Goal: Task Accomplishment & Management: Manage account settings

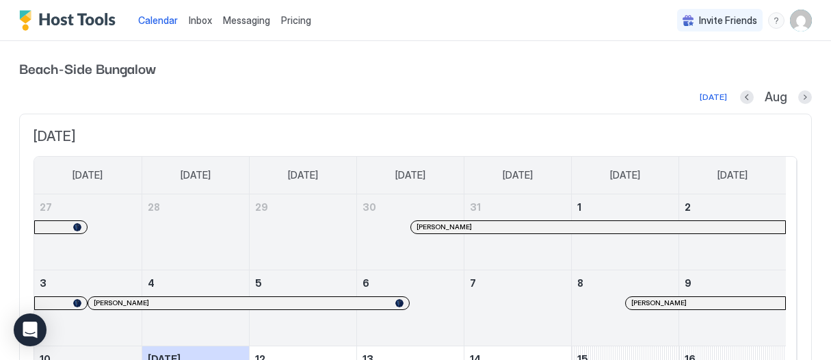
click at [250, 25] on span "Messaging" at bounding box center [246, 20] width 47 height 12
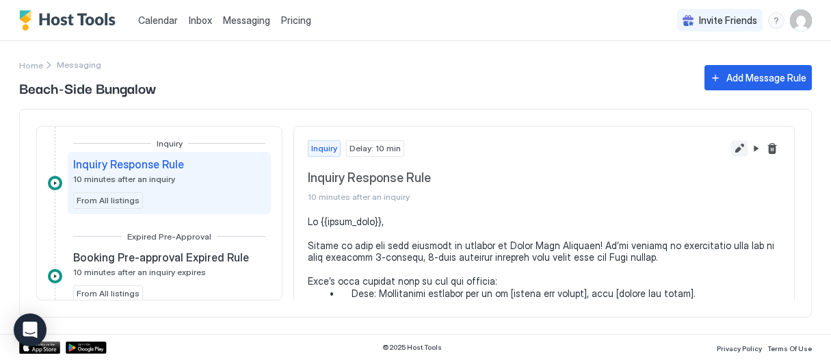
click at [731, 146] on button "Edit message rule" at bounding box center [739, 148] width 16 height 16
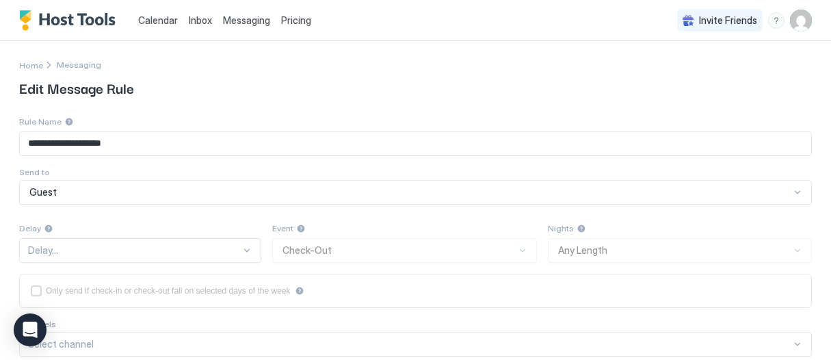
type textarea "**********"
click at [216, 250] on div "10 Minutes After" at bounding box center [152, 250] width 267 height 25
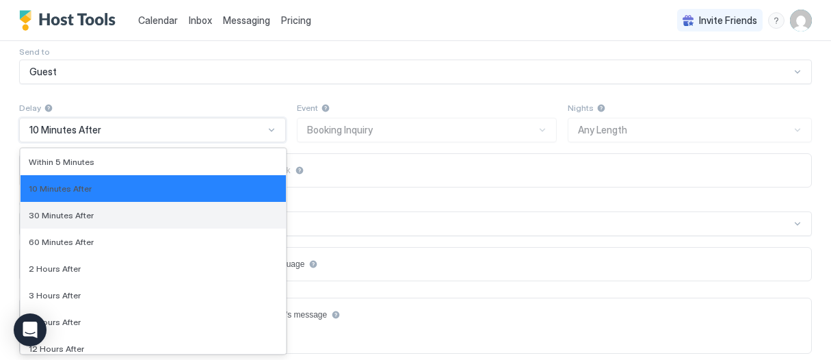
click at [134, 218] on div "30 Minutes After" at bounding box center [153, 215] width 249 height 10
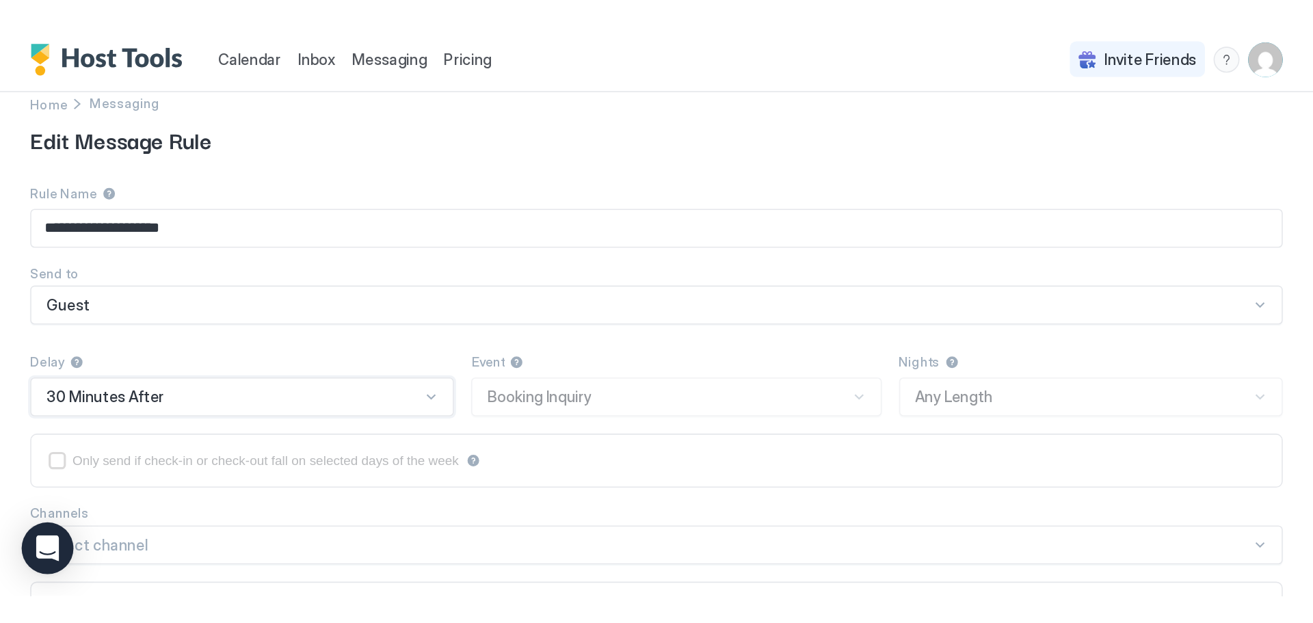
scroll to position [0, 0]
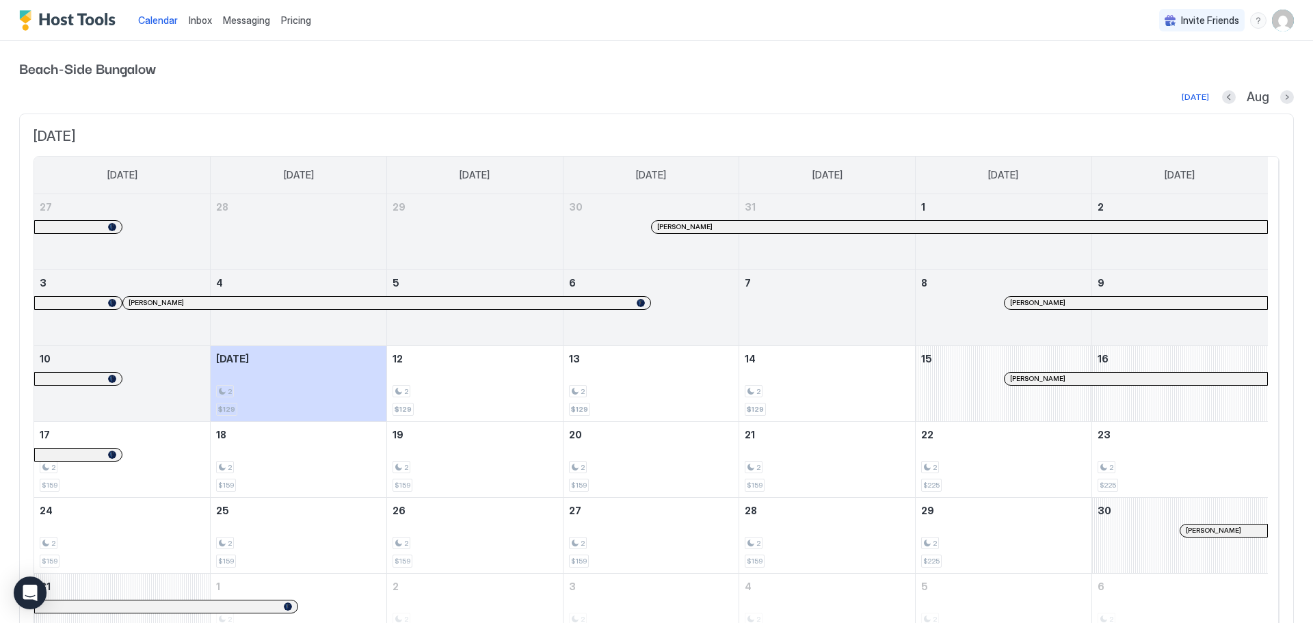
click at [257, 23] on span "Messaging" at bounding box center [246, 20] width 47 height 12
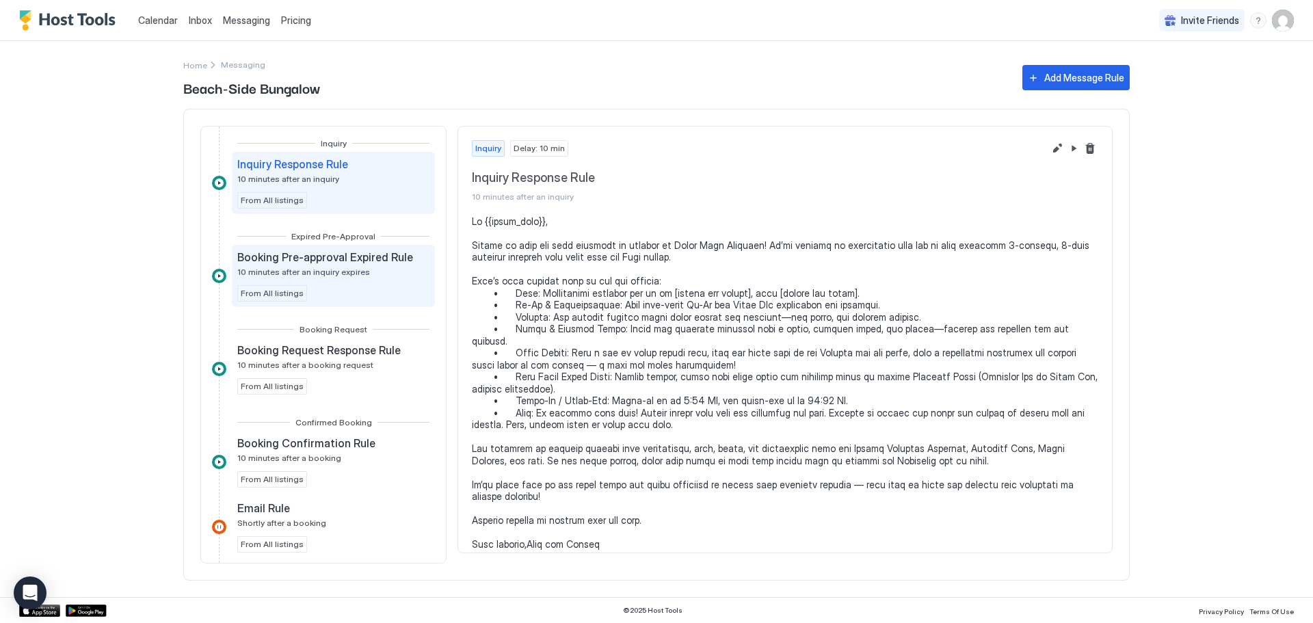
click at [320, 261] on span "Booking Pre-approval Expired Rule" at bounding box center [325, 257] width 176 height 14
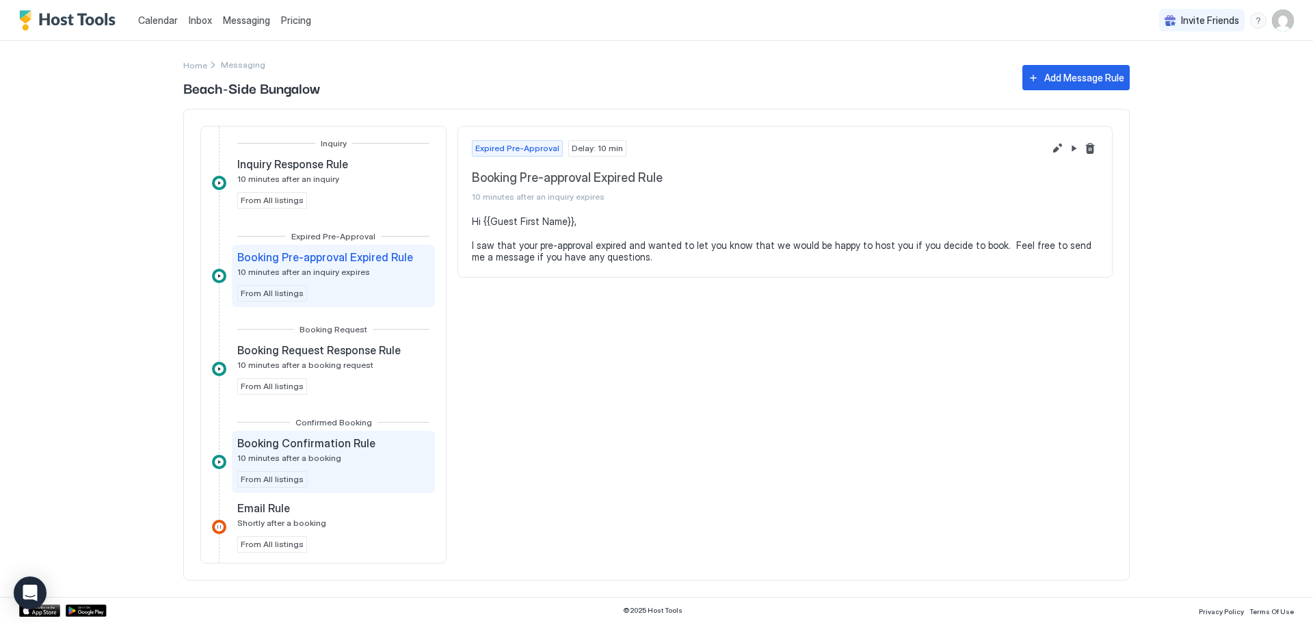
click at [322, 359] on span "Booking Confirmation Rule" at bounding box center [306, 443] width 138 height 14
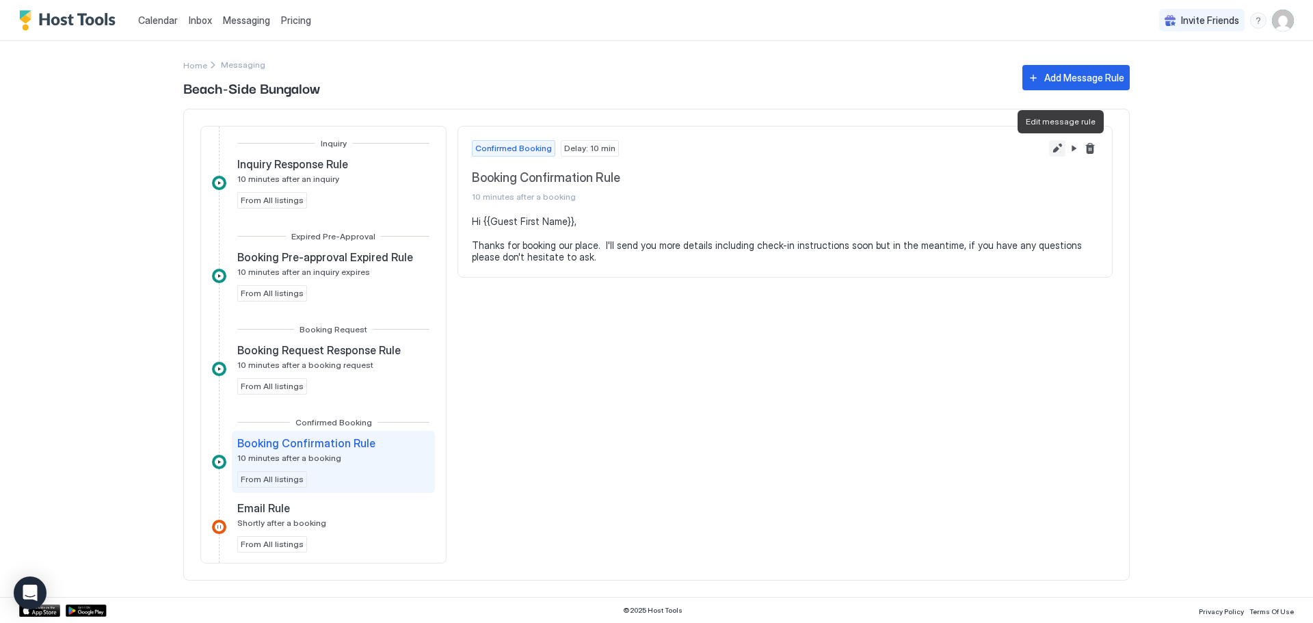
click at [830, 145] on button "Edit message rule" at bounding box center [1057, 148] width 16 height 16
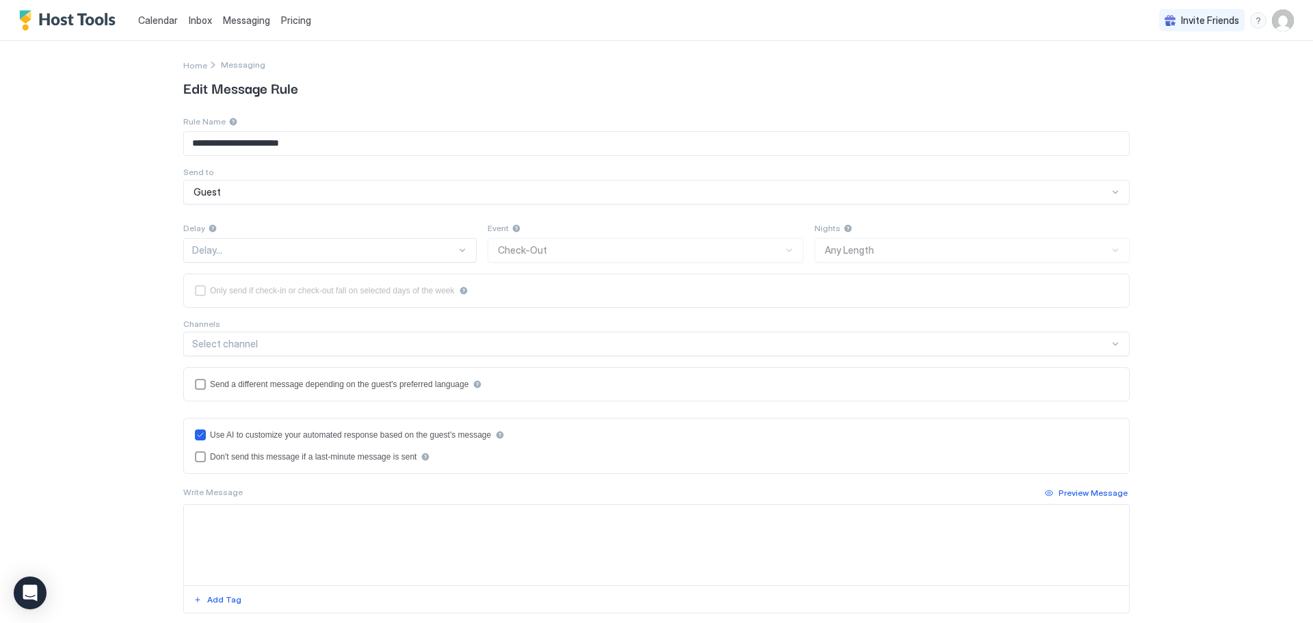
type textarea "**********"
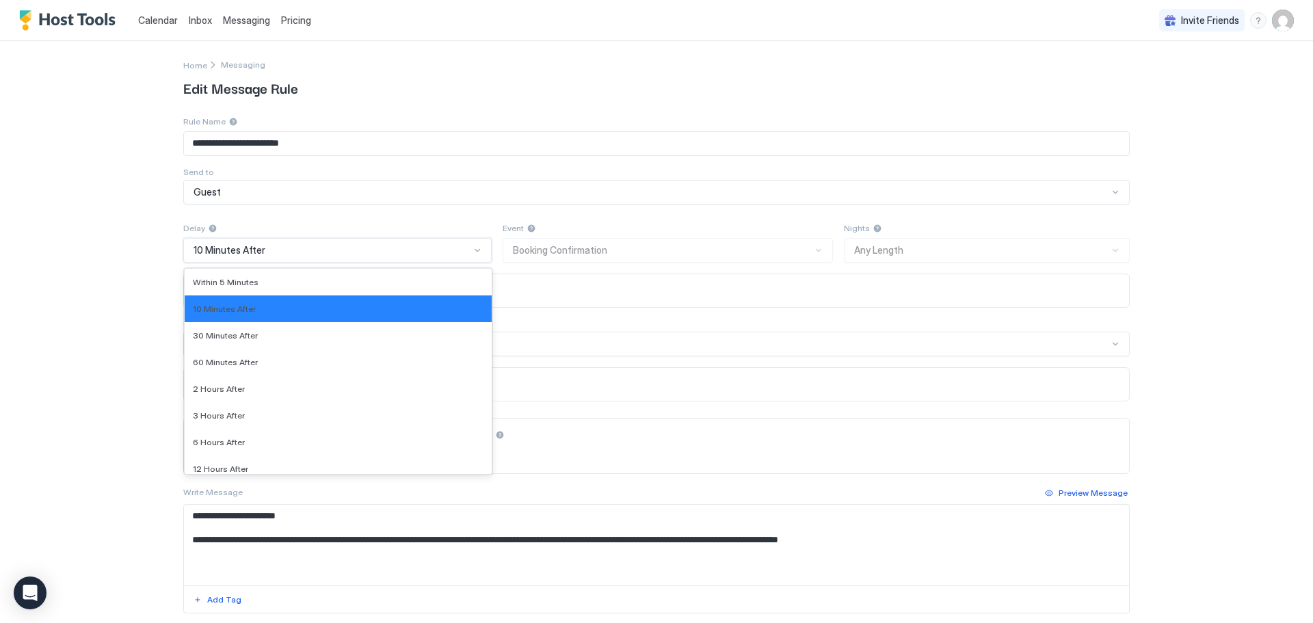
click at [472, 252] on div at bounding box center [477, 250] width 11 height 11
click at [323, 337] on div "30 Minutes After" at bounding box center [338, 335] width 291 height 10
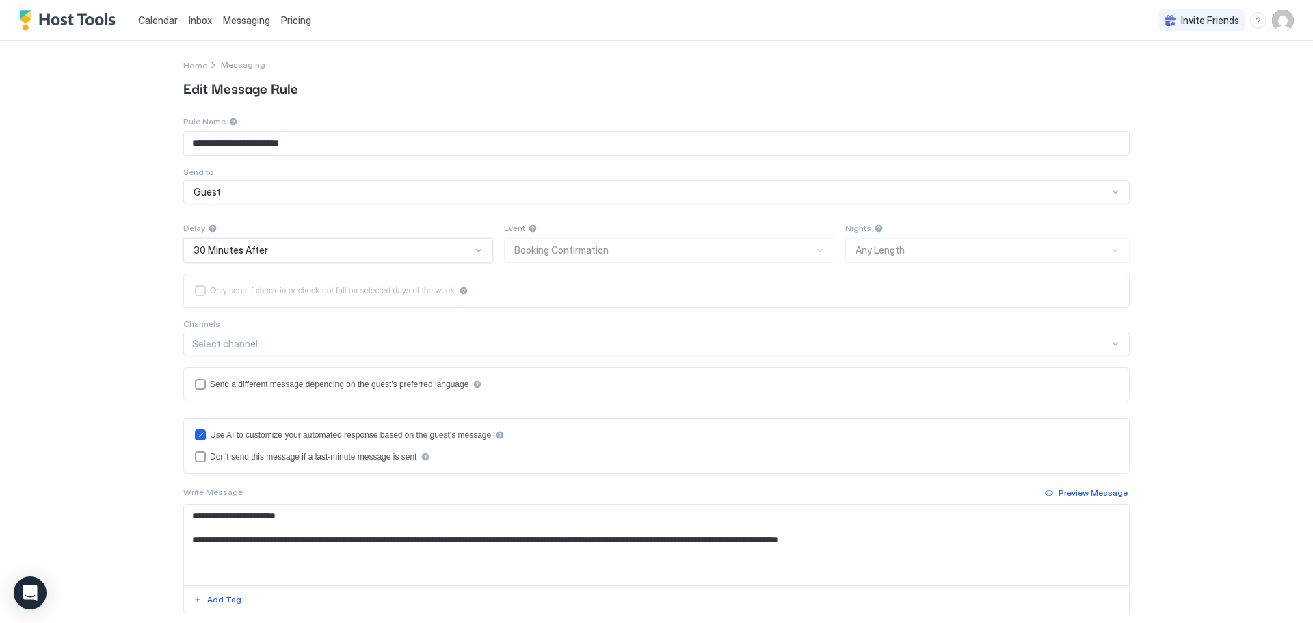
scroll to position [170, 0]
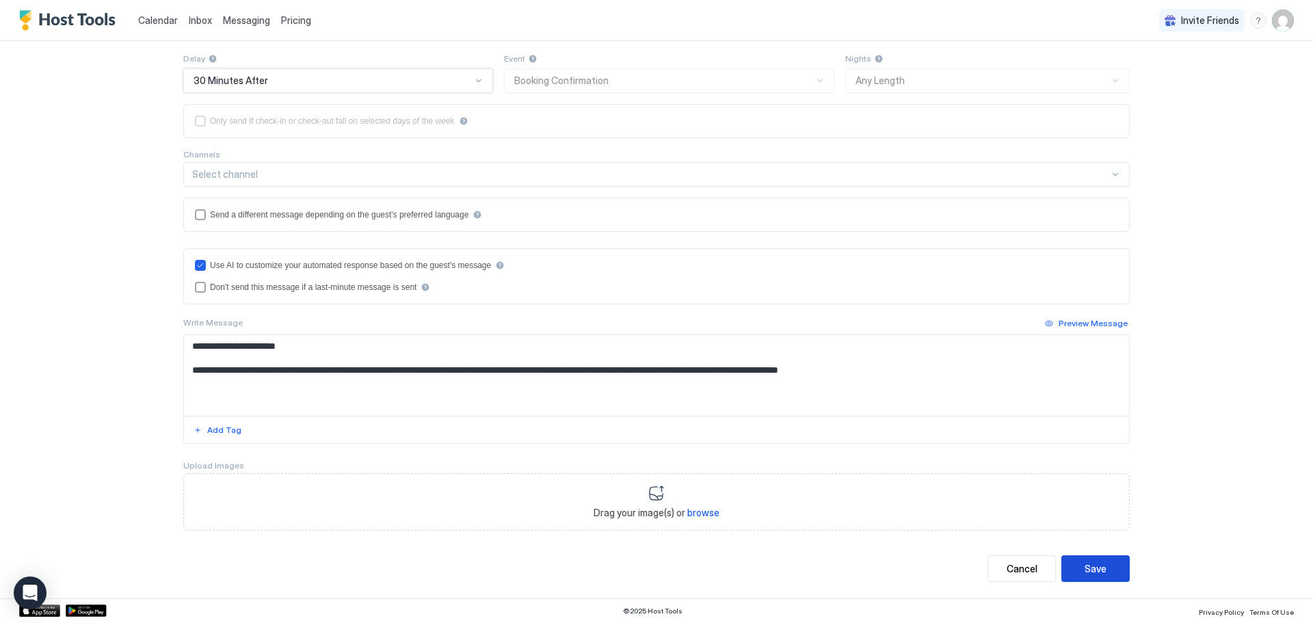
click at [830, 359] on div "Save" at bounding box center [1096, 569] width 22 height 14
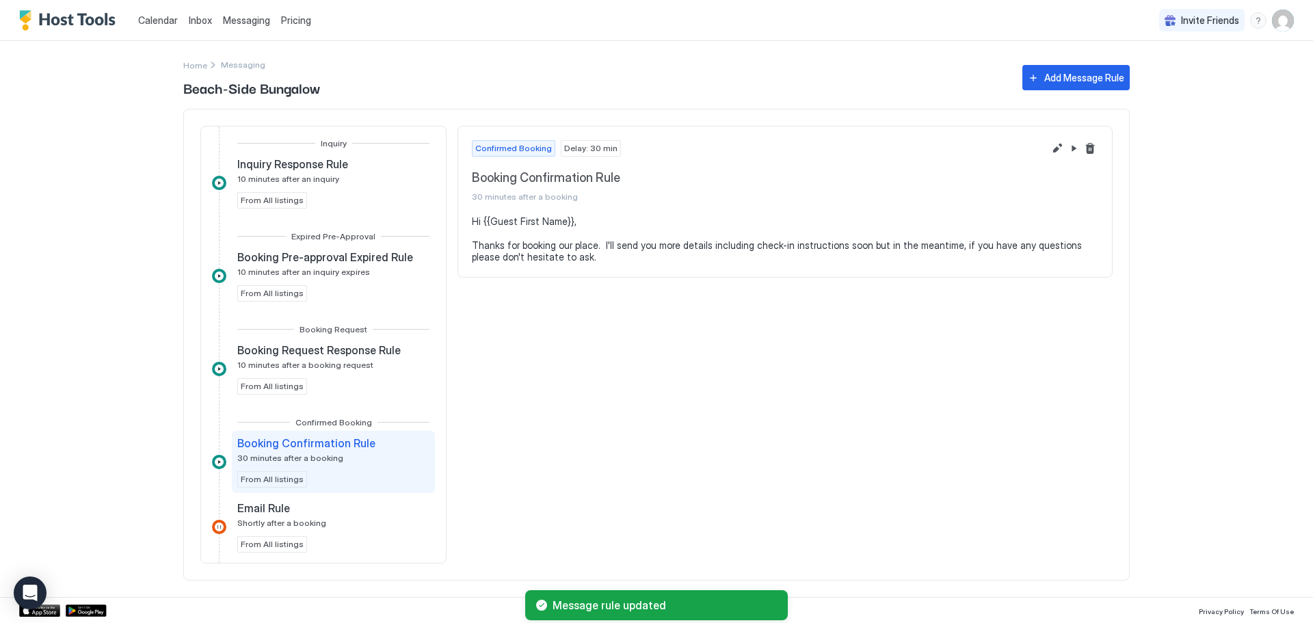
scroll to position [118, 0]
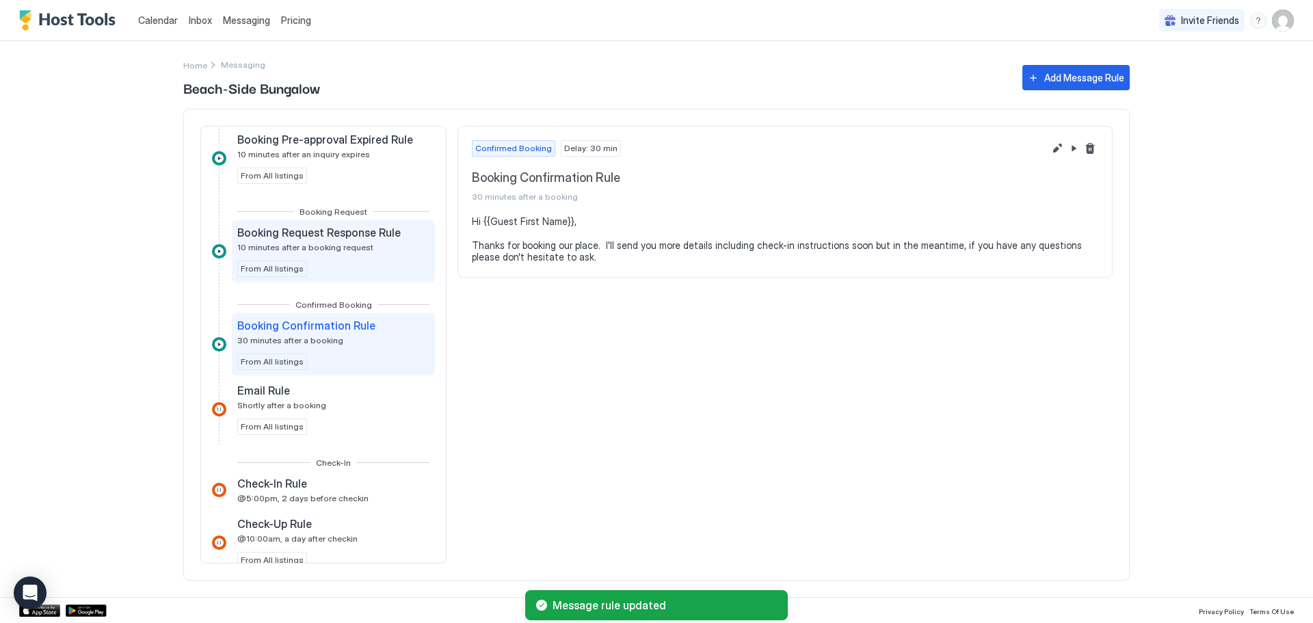
click at [285, 246] on span "10 minutes after a booking request" at bounding box center [305, 247] width 136 height 10
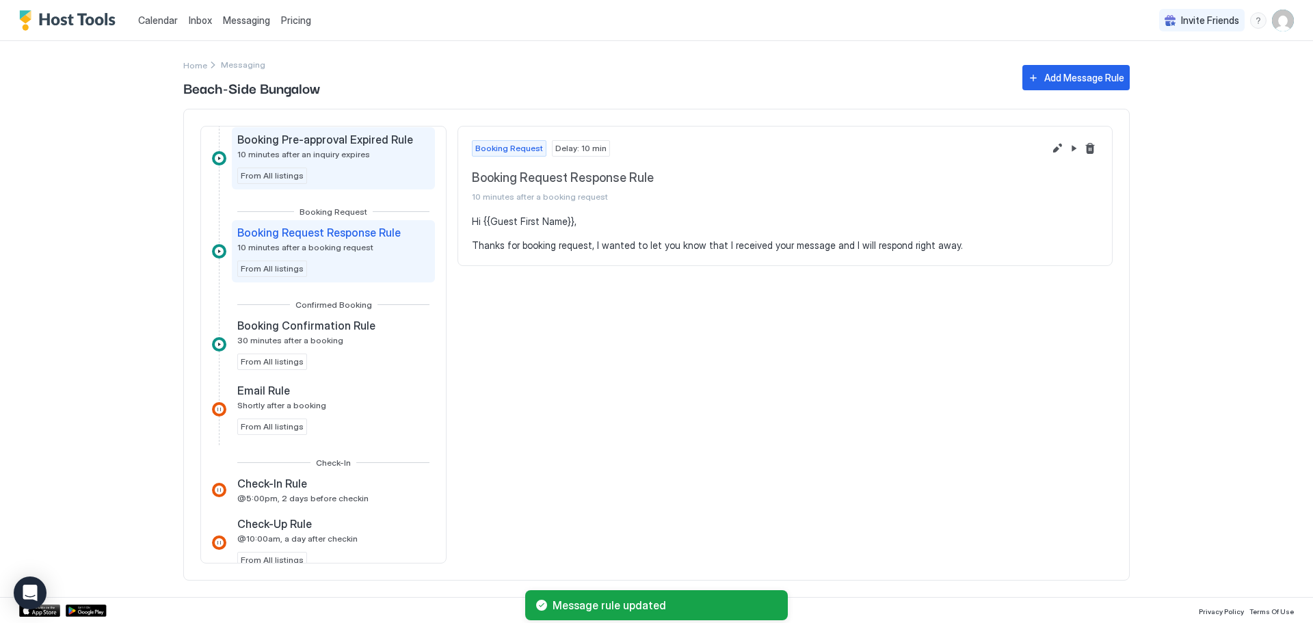
click at [337, 159] on span "10 minutes after an inquiry expires" at bounding box center [303, 154] width 133 height 10
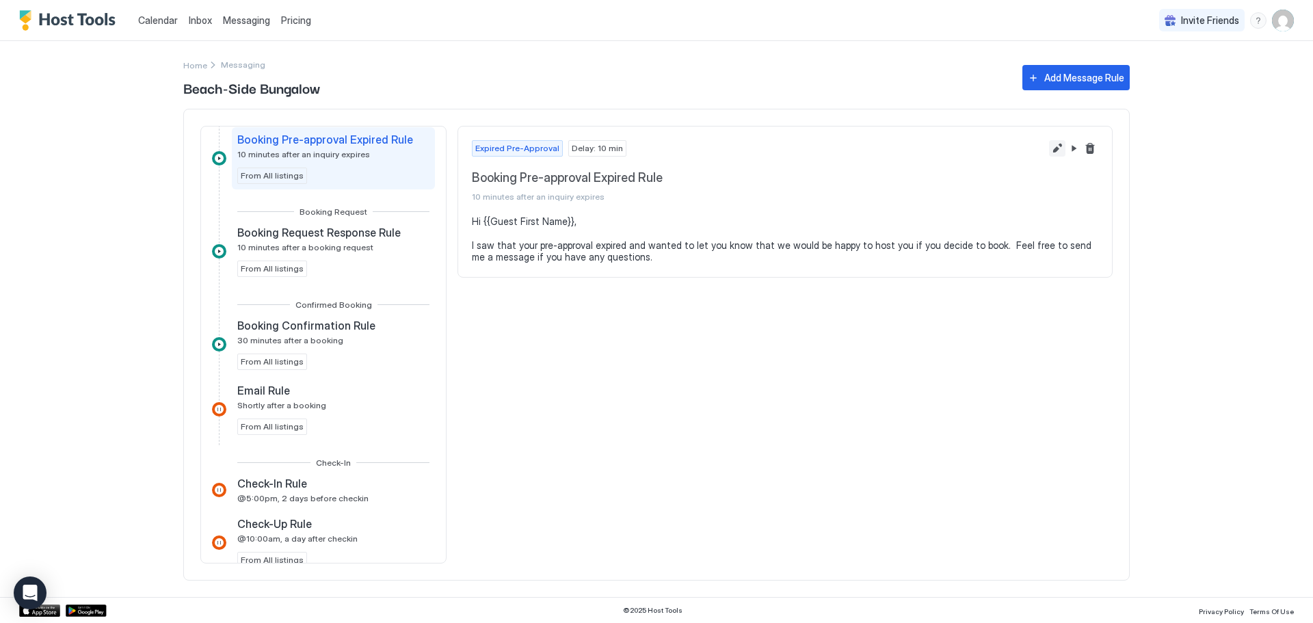
click at [830, 147] on button "Edit message rule" at bounding box center [1057, 148] width 16 height 16
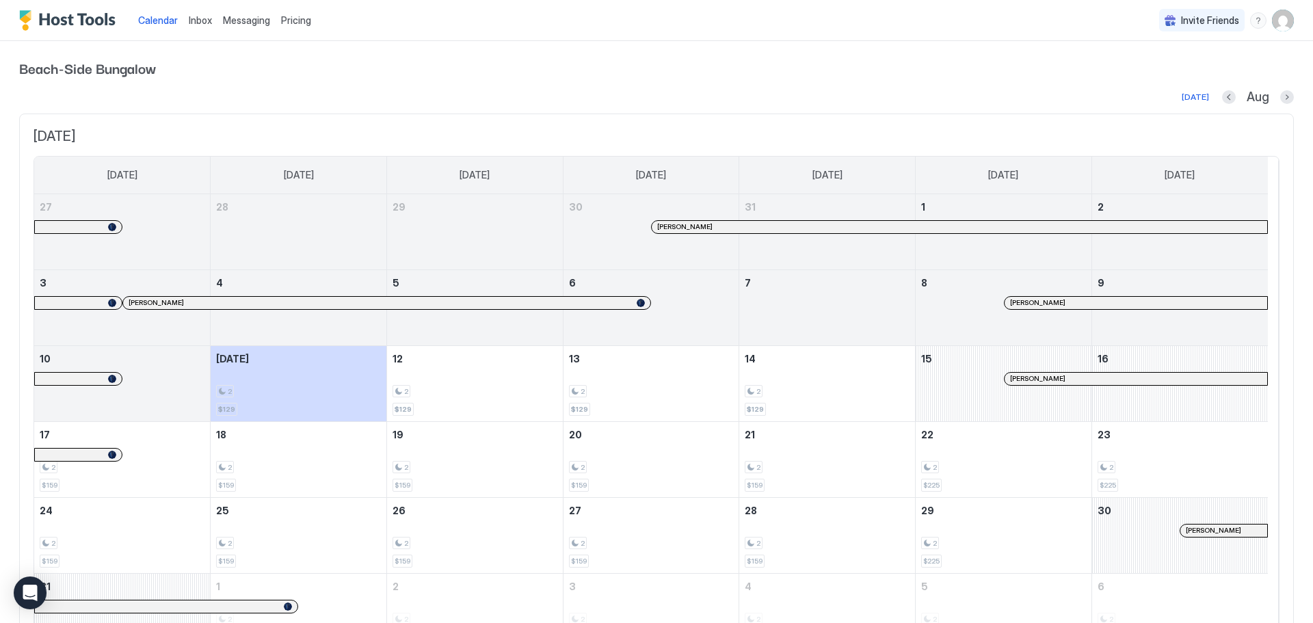
click at [223, 21] on span "Messaging" at bounding box center [246, 20] width 47 height 12
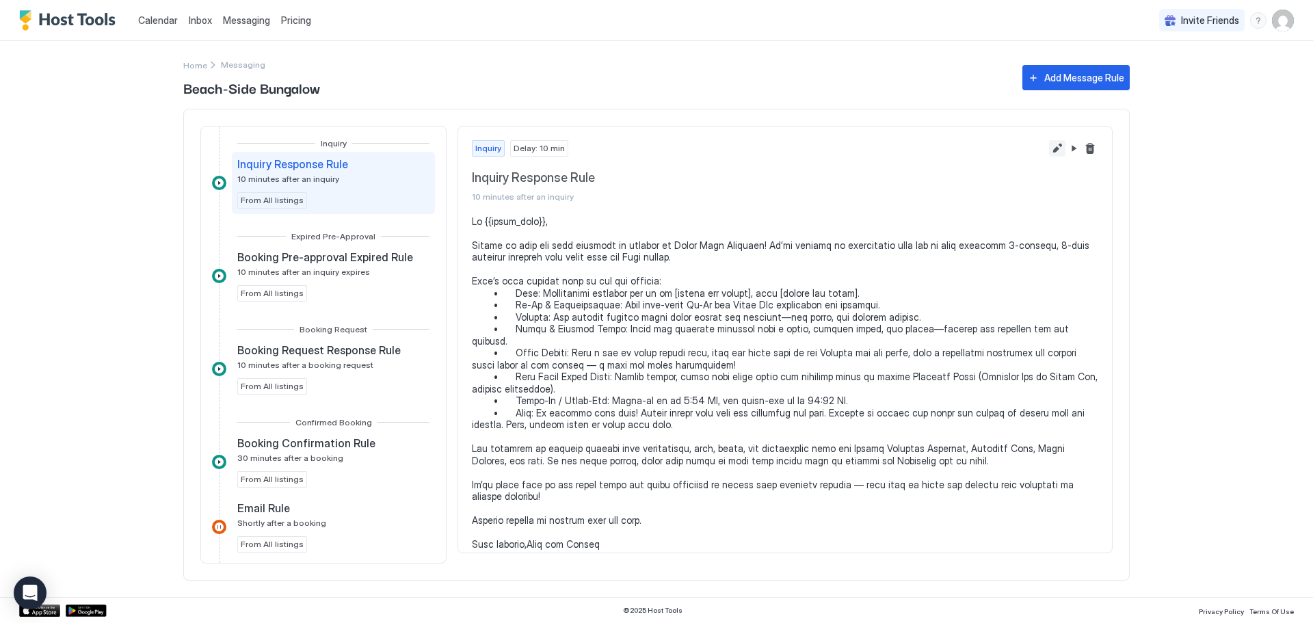
click at [830, 148] on button "Edit message rule" at bounding box center [1057, 148] width 16 height 16
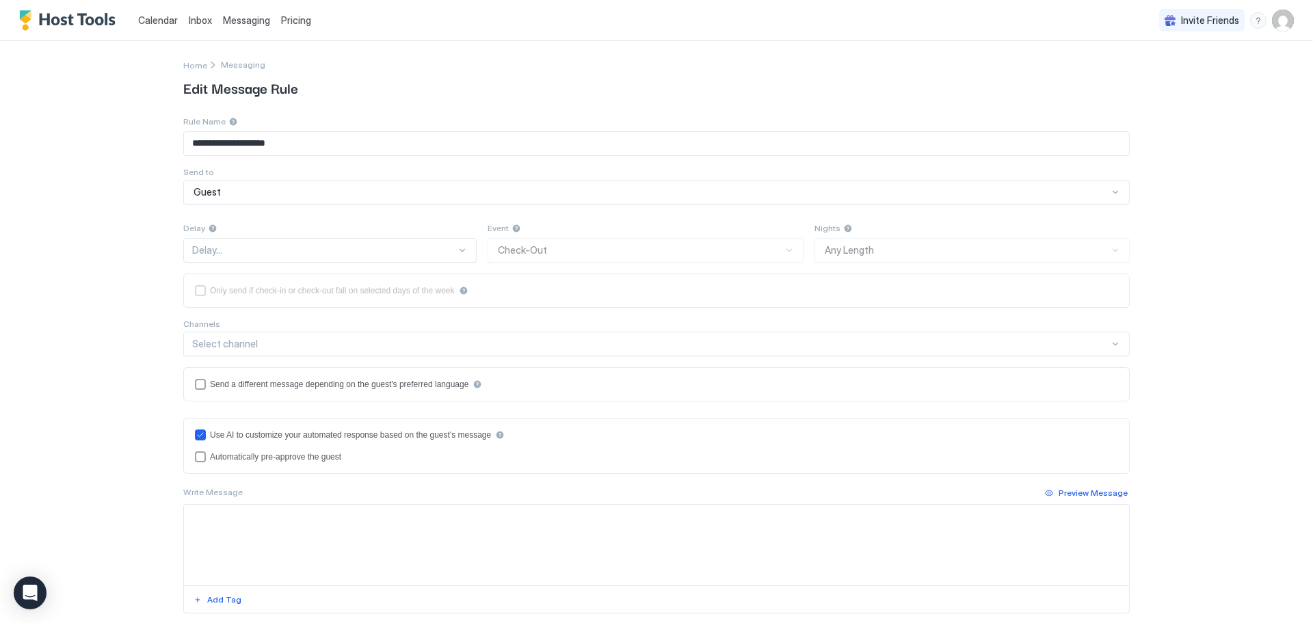
type textarea "**********"
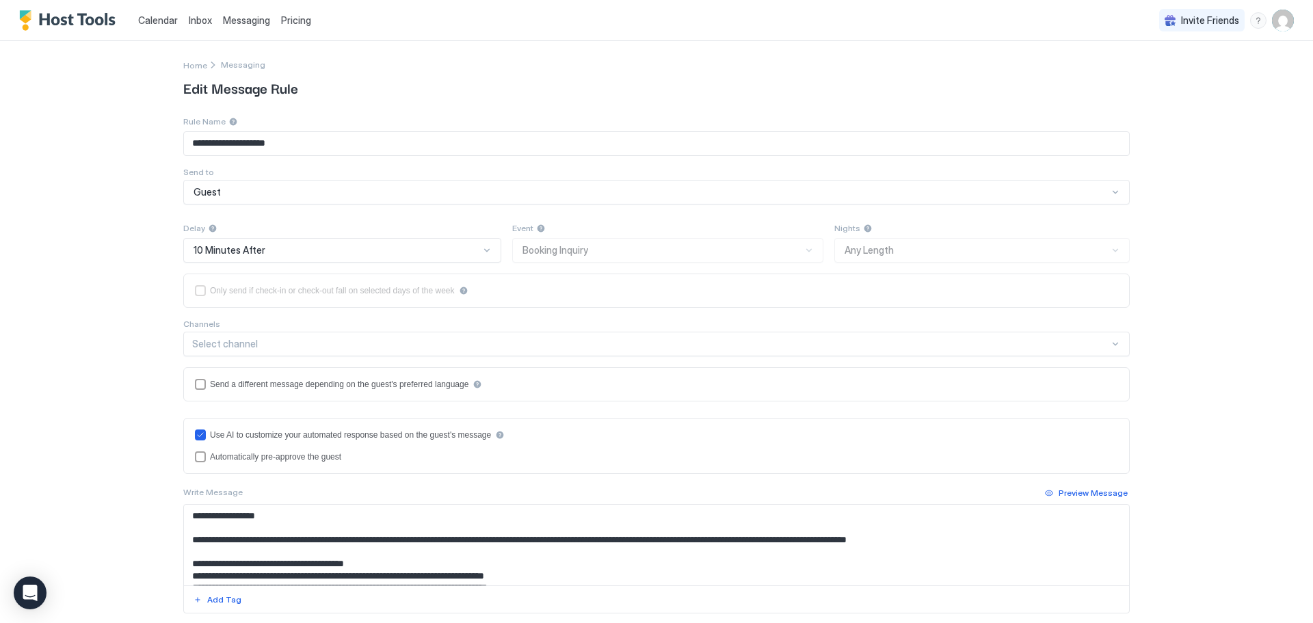
click at [443, 254] on div "10 Minutes After" at bounding box center [337, 250] width 286 height 12
click at [454, 246] on div "10 Minutes After" at bounding box center [337, 250] width 286 height 12
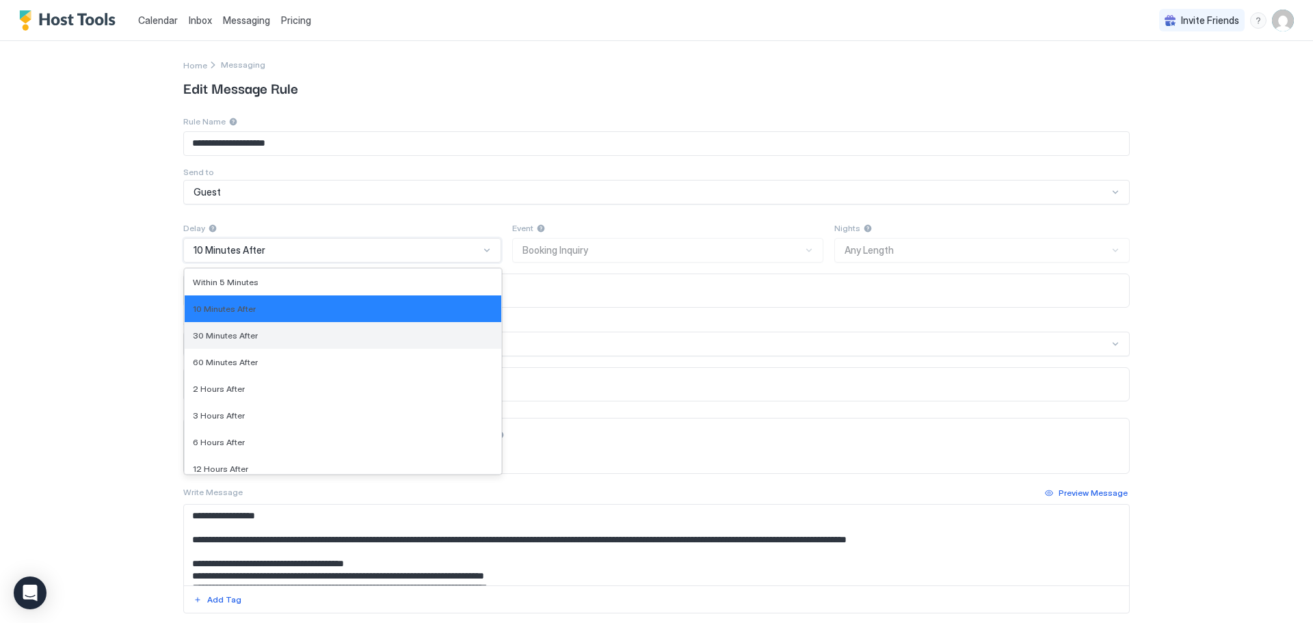
click at [346, 337] on div "30 Minutes After" at bounding box center [343, 335] width 300 height 10
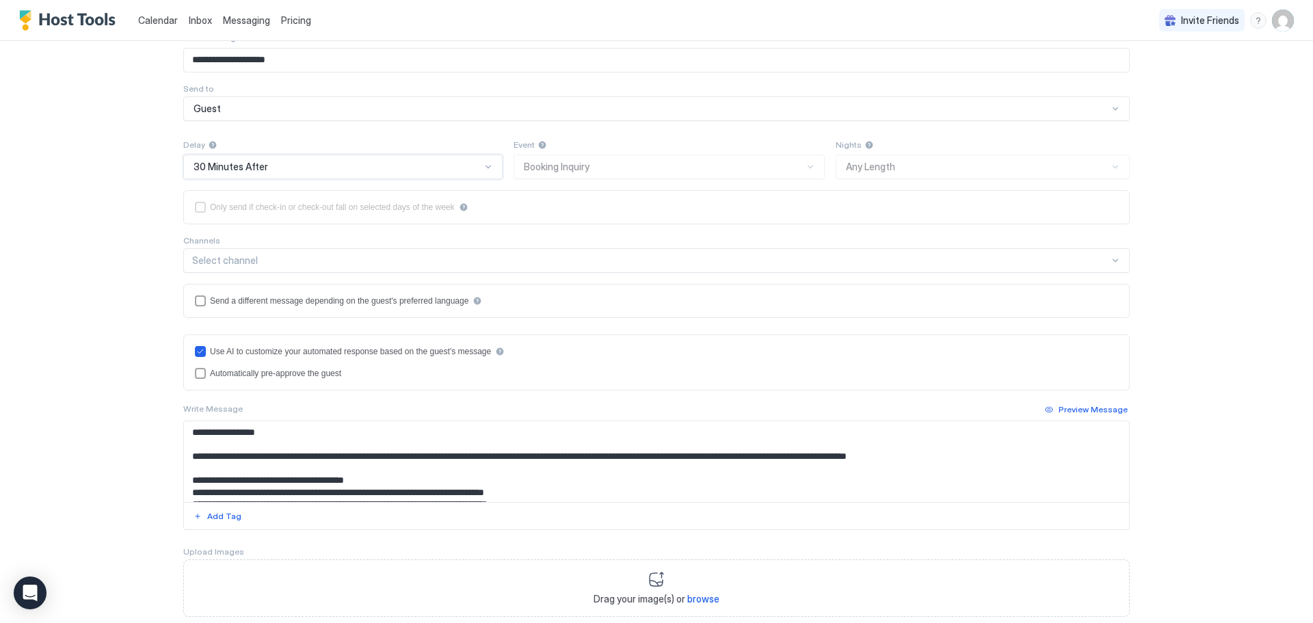
scroll to position [170, 0]
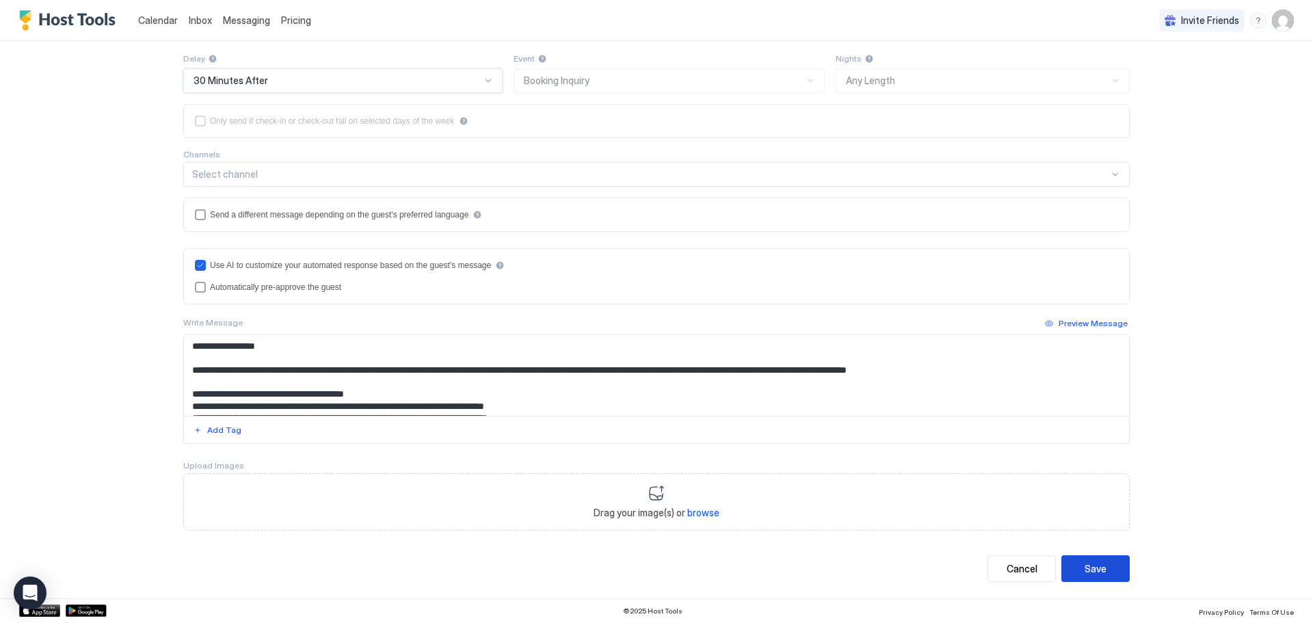
click at [830, 359] on div "Save" at bounding box center [1096, 569] width 22 height 14
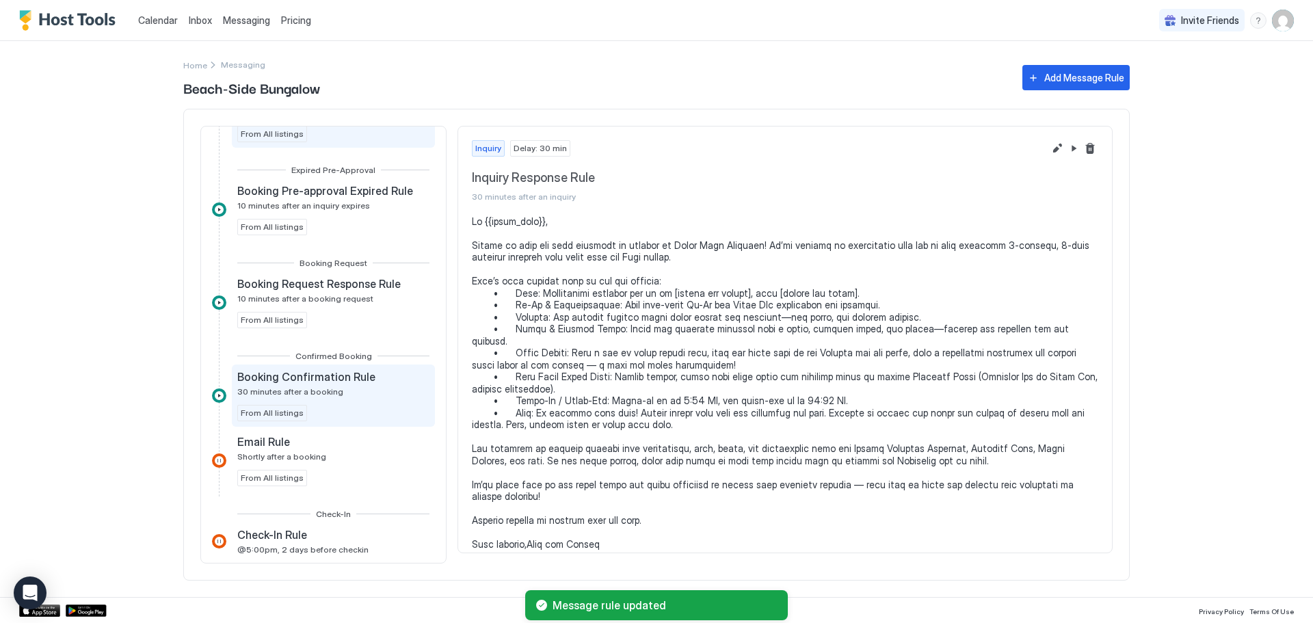
scroll to position [137, 0]
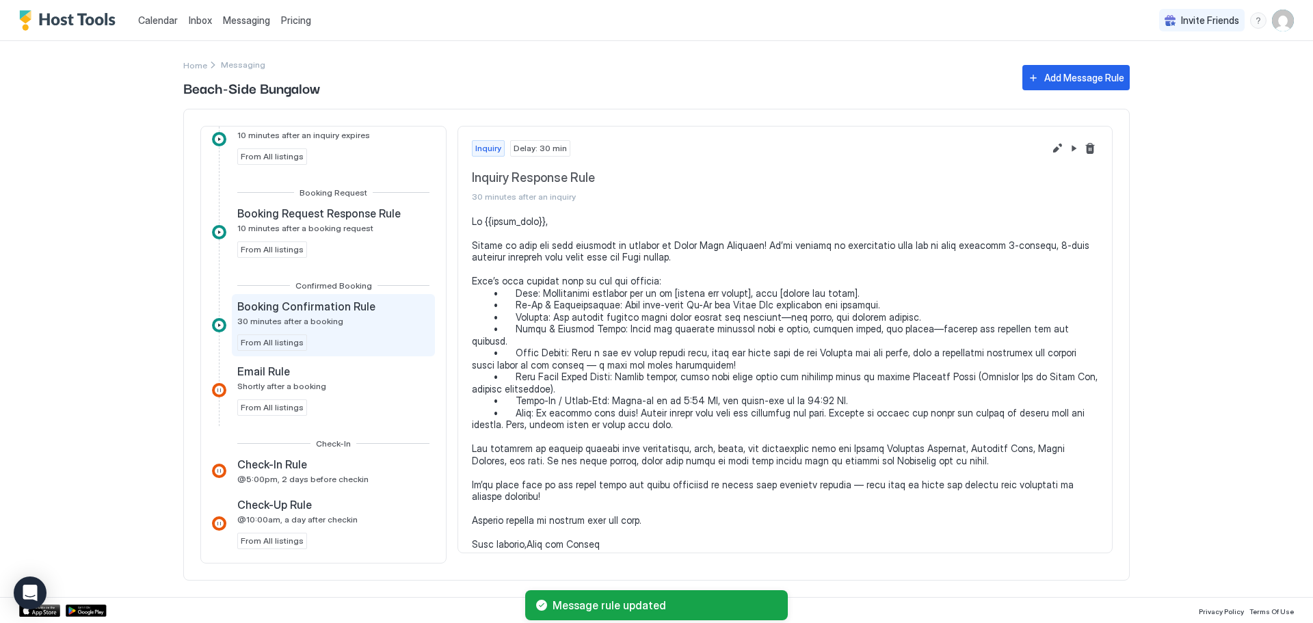
click at [321, 322] on span "30 minutes after a booking" at bounding box center [290, 321] width 106 height 10
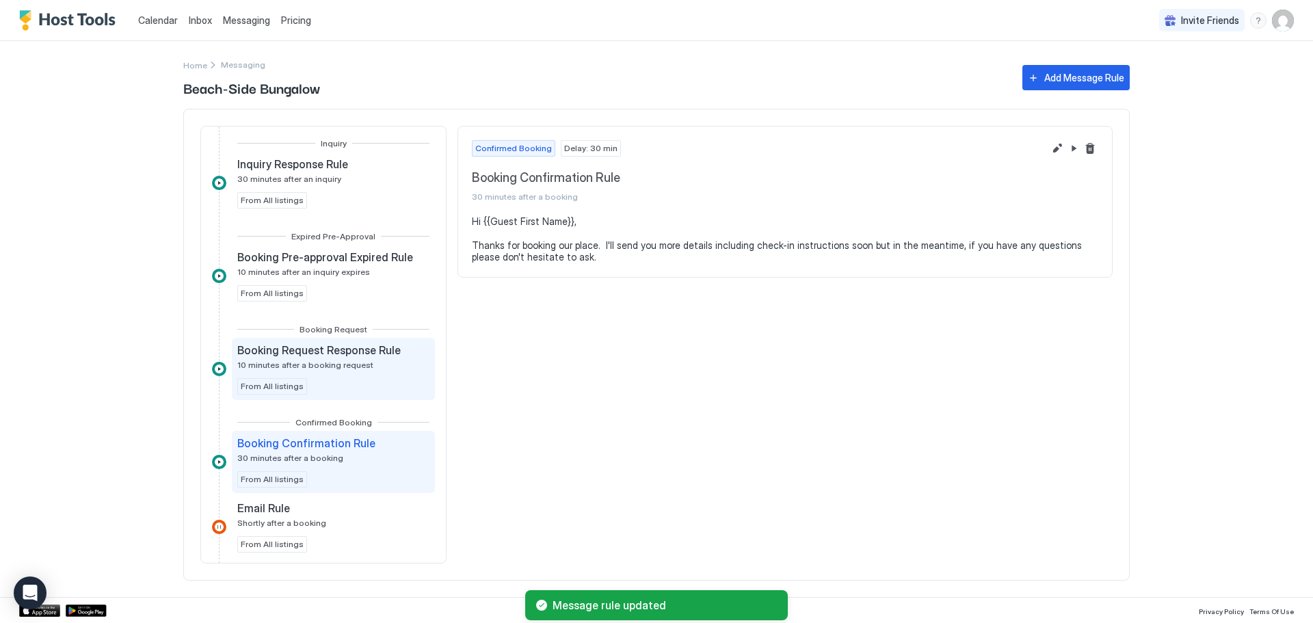
click at [316, 359] on span "10 minutes after a booking request" at bounding box center [305, 365] width 136 height 10
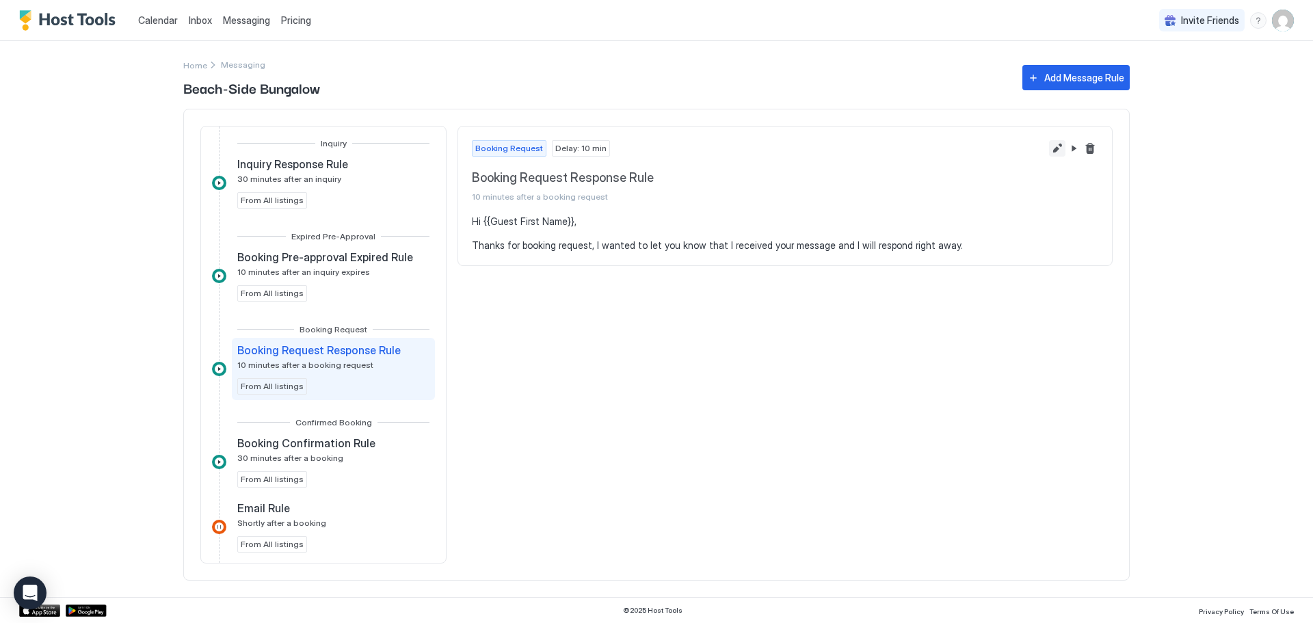
click at [830, 146] on button "Edit message rule" at bounding box center [1057, 148] width 16 height 16
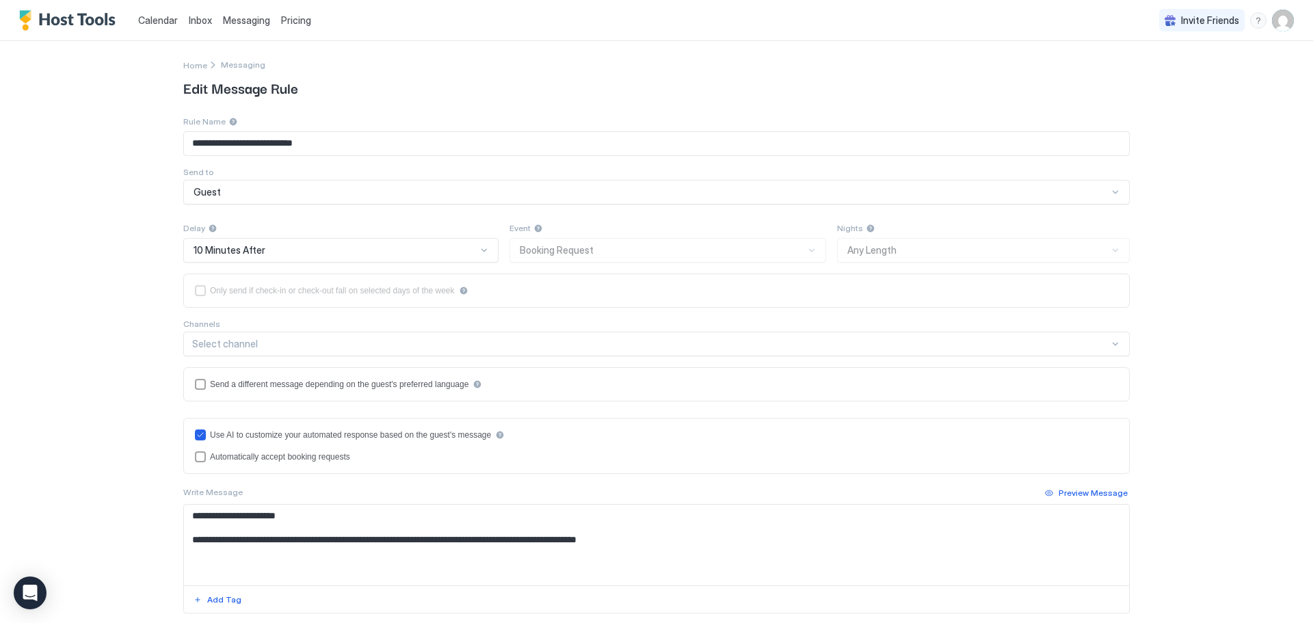
click at [479, 250] on div at bounding box center [484, 250] width 11 height 11
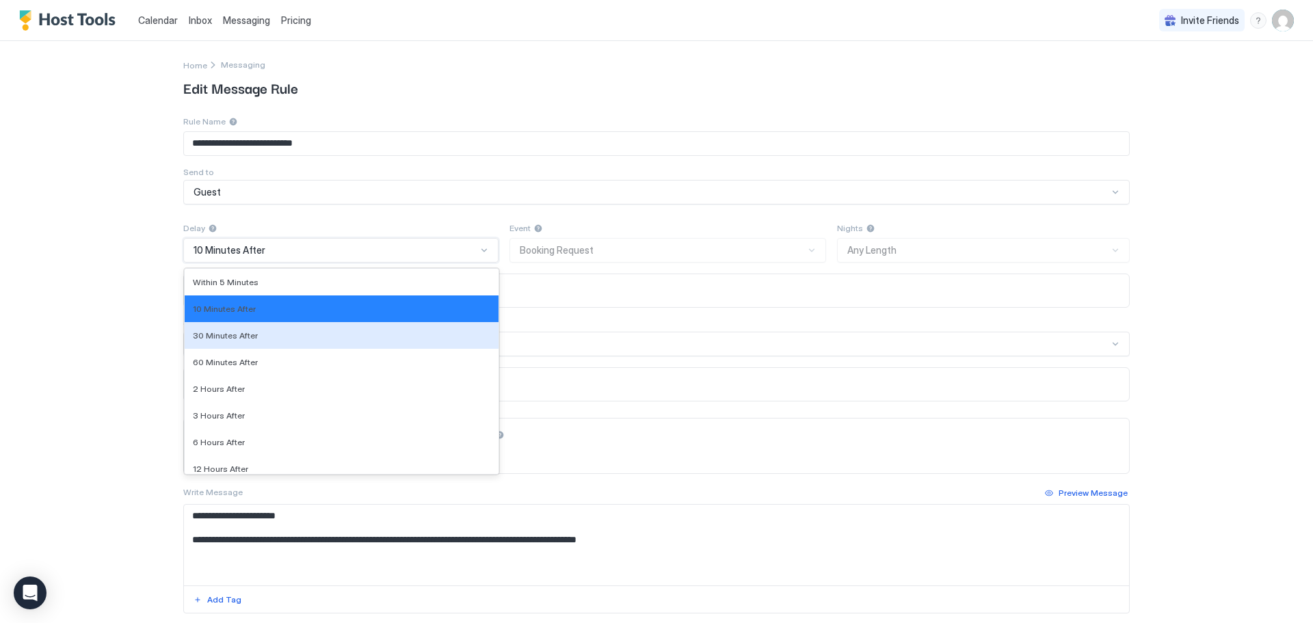
click at [1, 332] on div "**********" at bounding box center [656, 311] width 1313 height 623
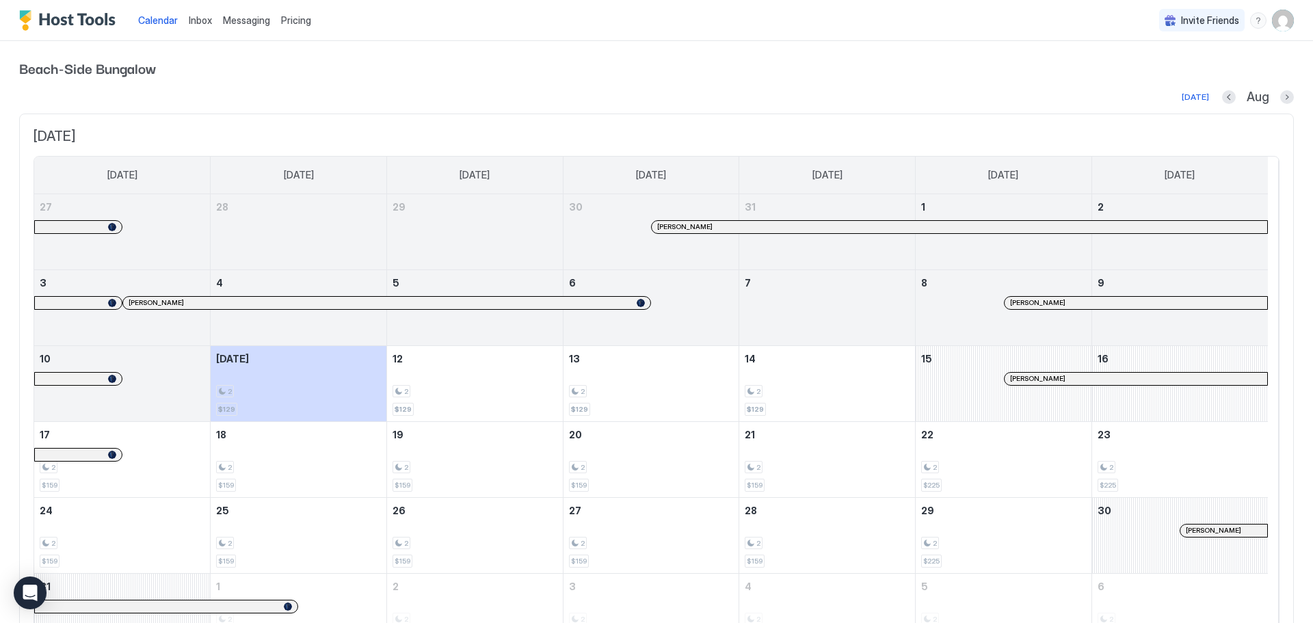
click at [239, 20] on span "Messaging" at bounding box center [246, 20] width 47 height 12
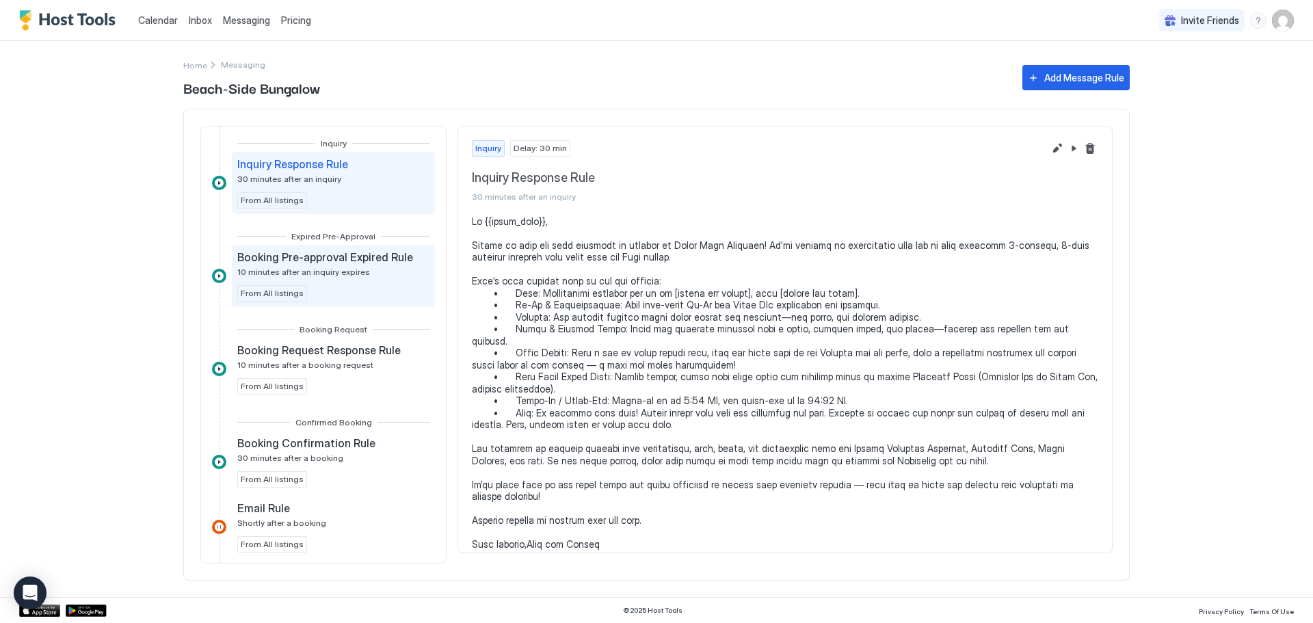
click at [283, 260] on span "Booking Pre-approval Expired Rule" at bounding box center [325, 257] width 176 height 14
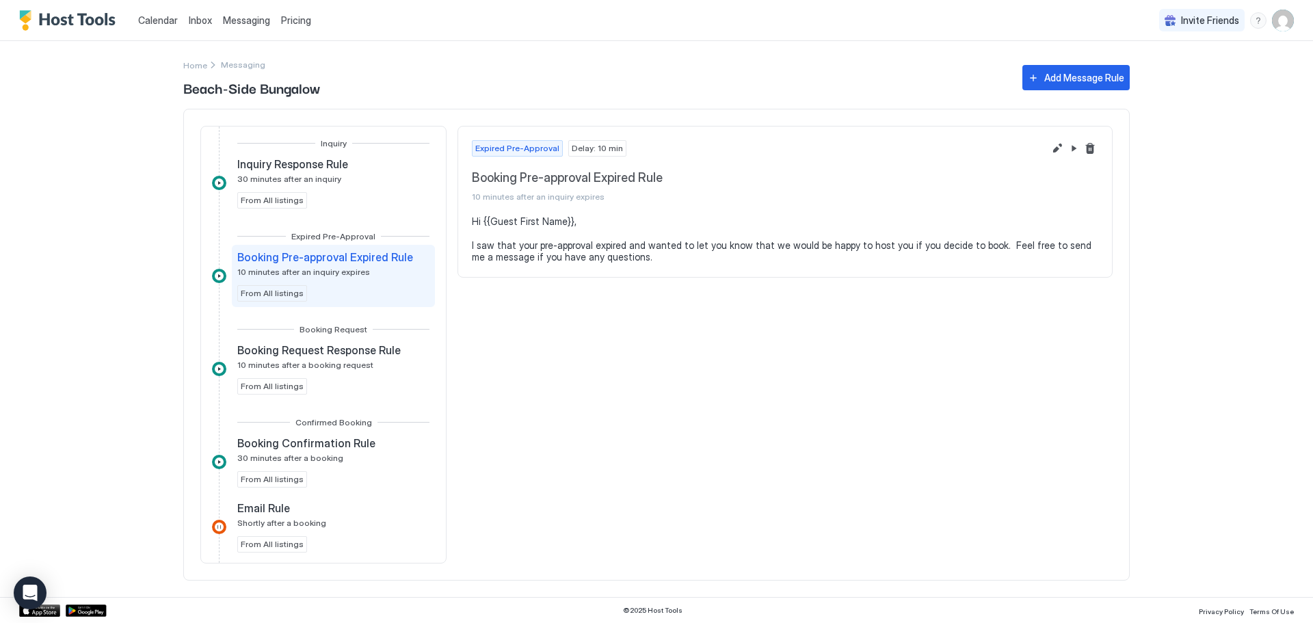
click at [204, 25] on span "Inbox" at bounding box center [200, 20] width 23 height 12
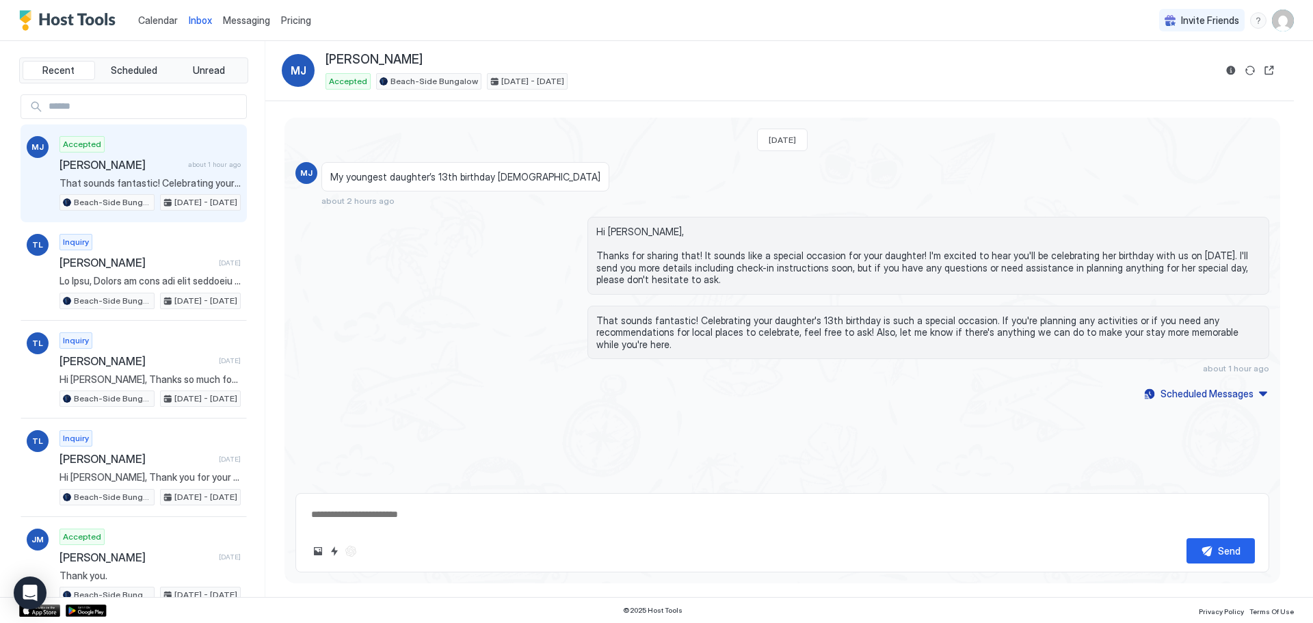
click at [127, 168] on span "[PERSON_NAME]" at bounding box center [121, 165] width 123 height 14
click at [830, 319] on span "That sounds fantastic! Celebrating your daughter's 13th birthday is such a spec…" at bounding box center [929, 333] width 664 height 36
type textarea "*"
